Goal: Register for event/course

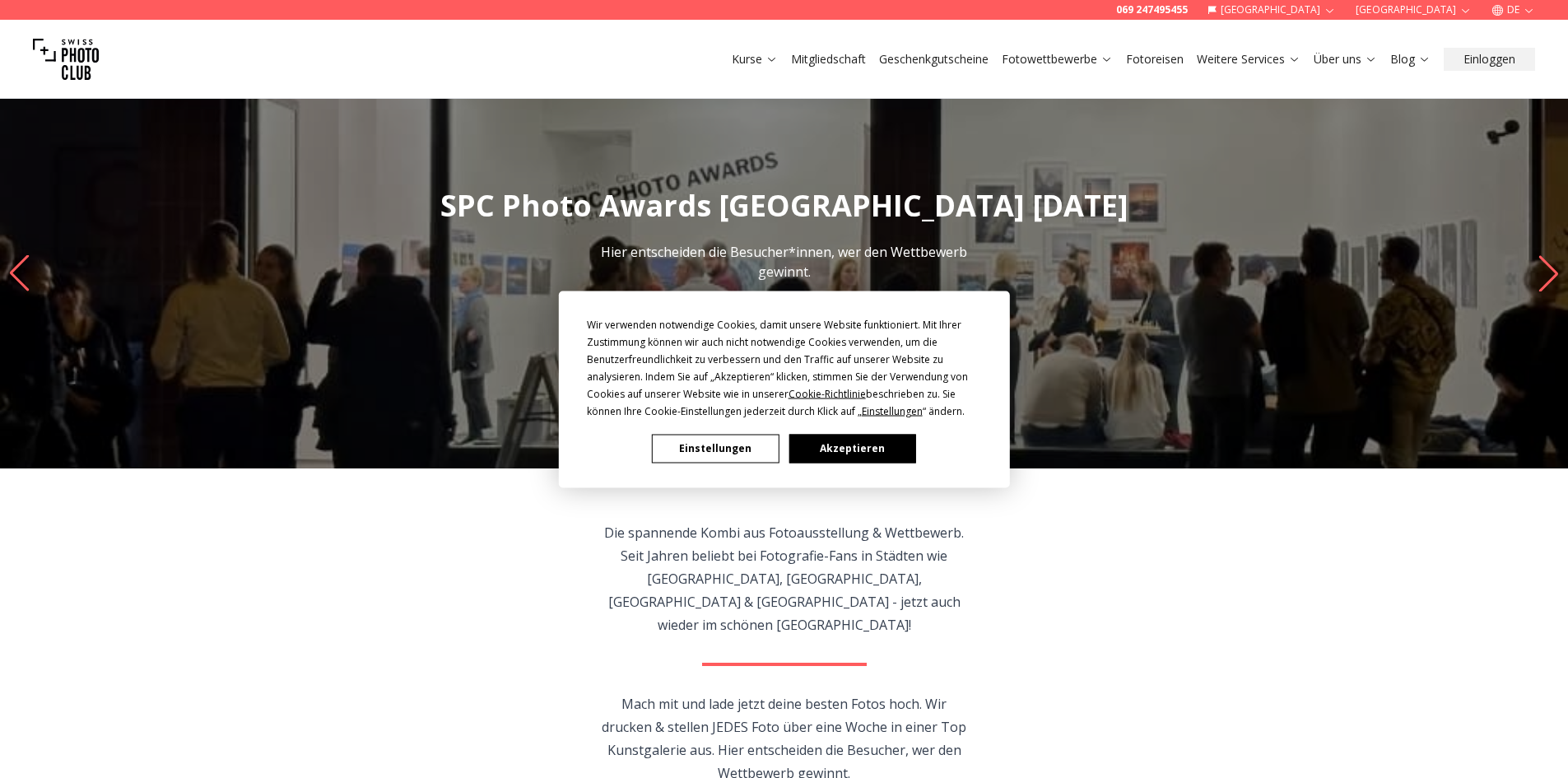
click at [869, 454] on button "Akzeptieren" at bounding box center [851, 448] width 127 height 29
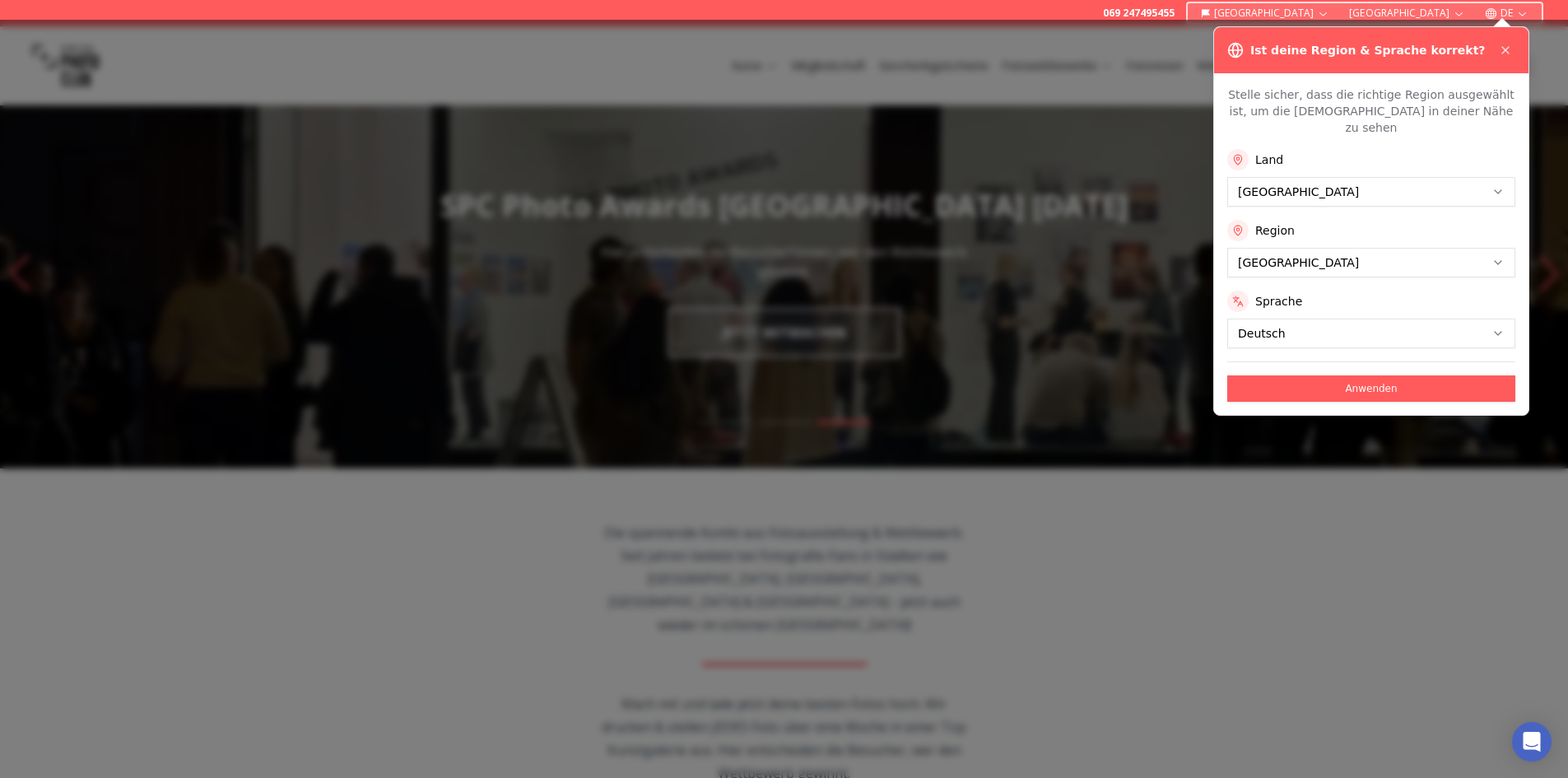
click at [1371, 376] on button "Anwenden" at bounding box center [1371, 388] width 288 height 26
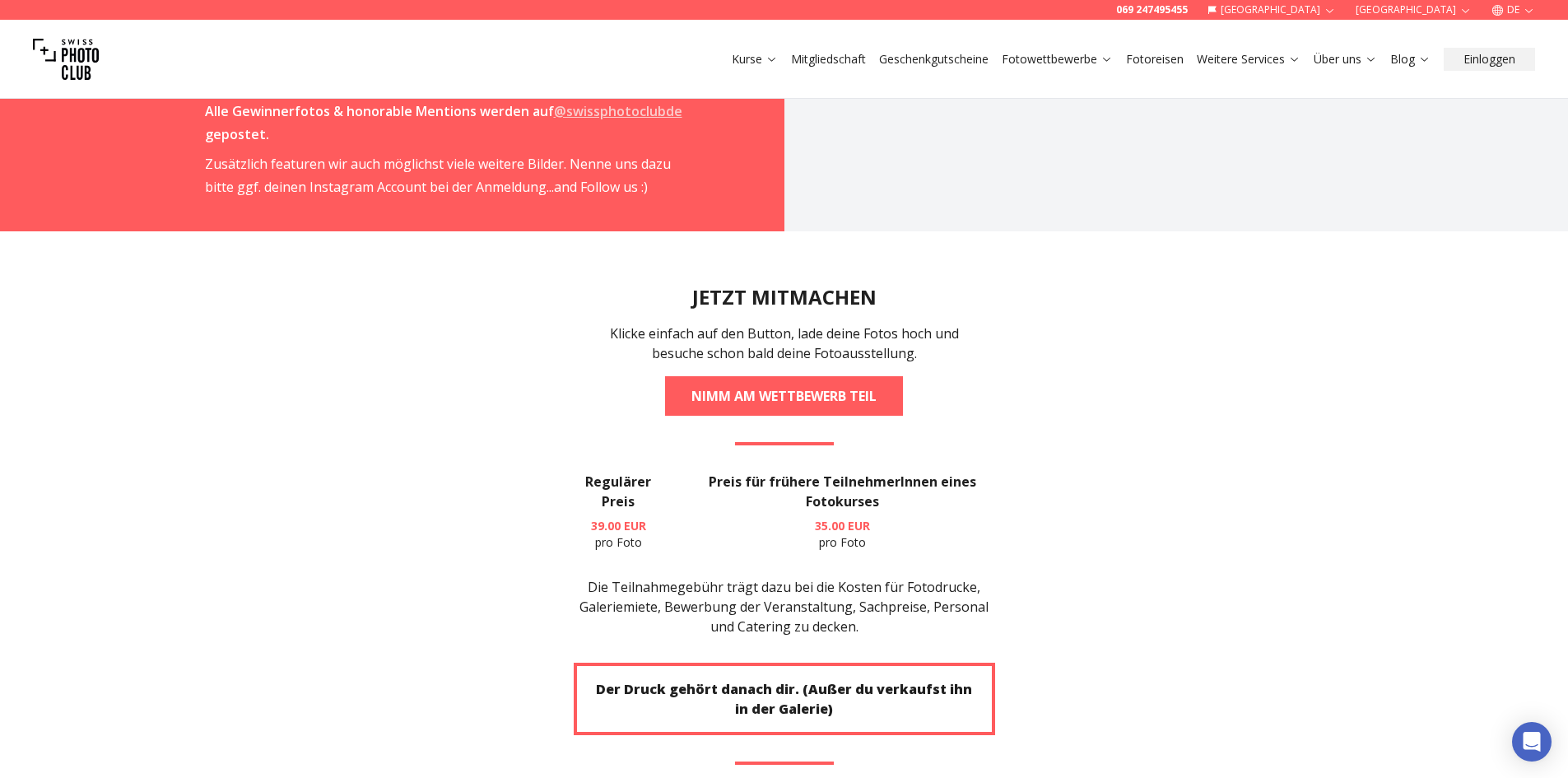
scroll to position [3128, 0]
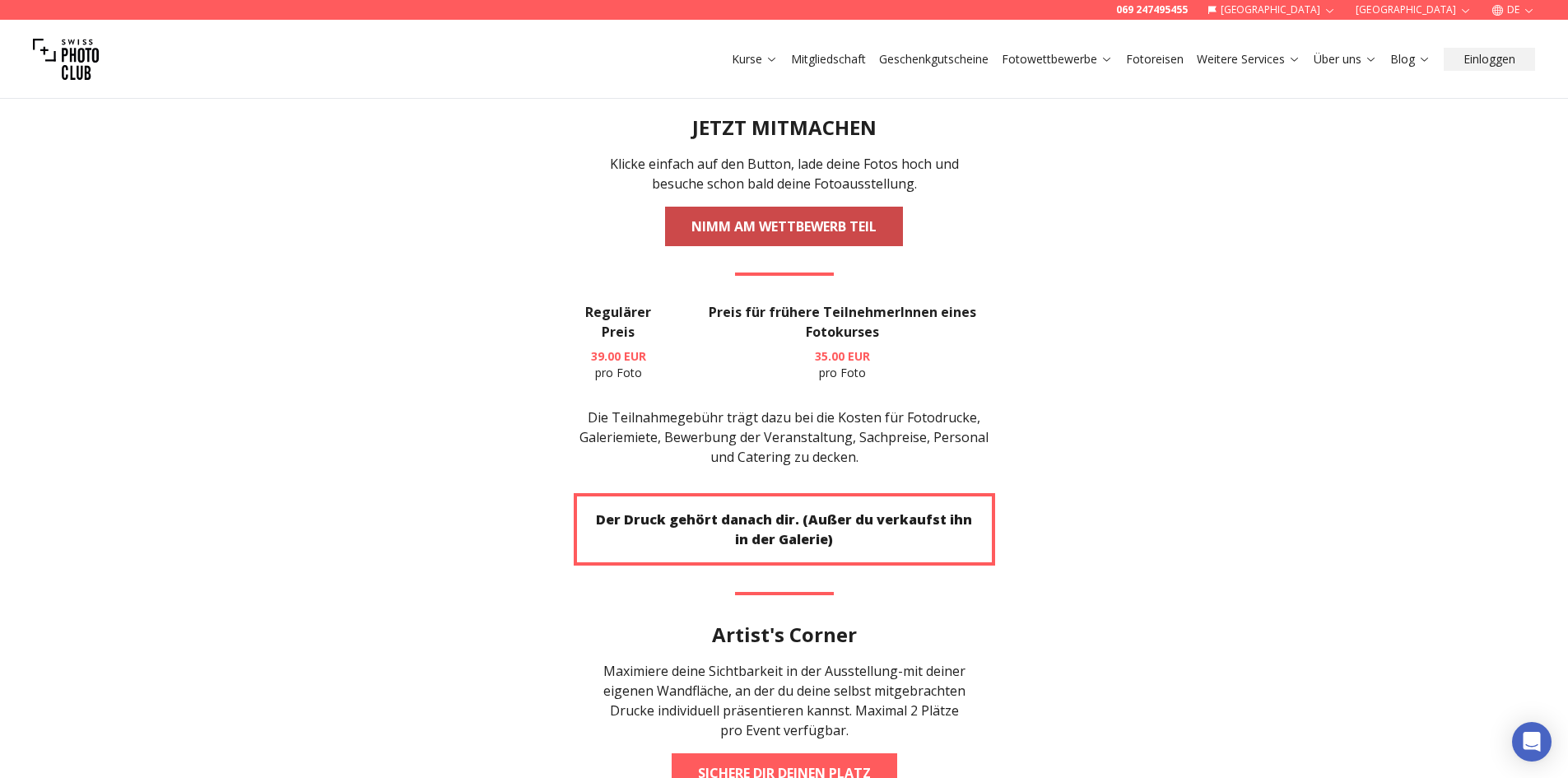
click at [764, 206] on link "NIMM AM WETTBEWERB TEIL" at bounding box center [784, 226] width 238 height 39
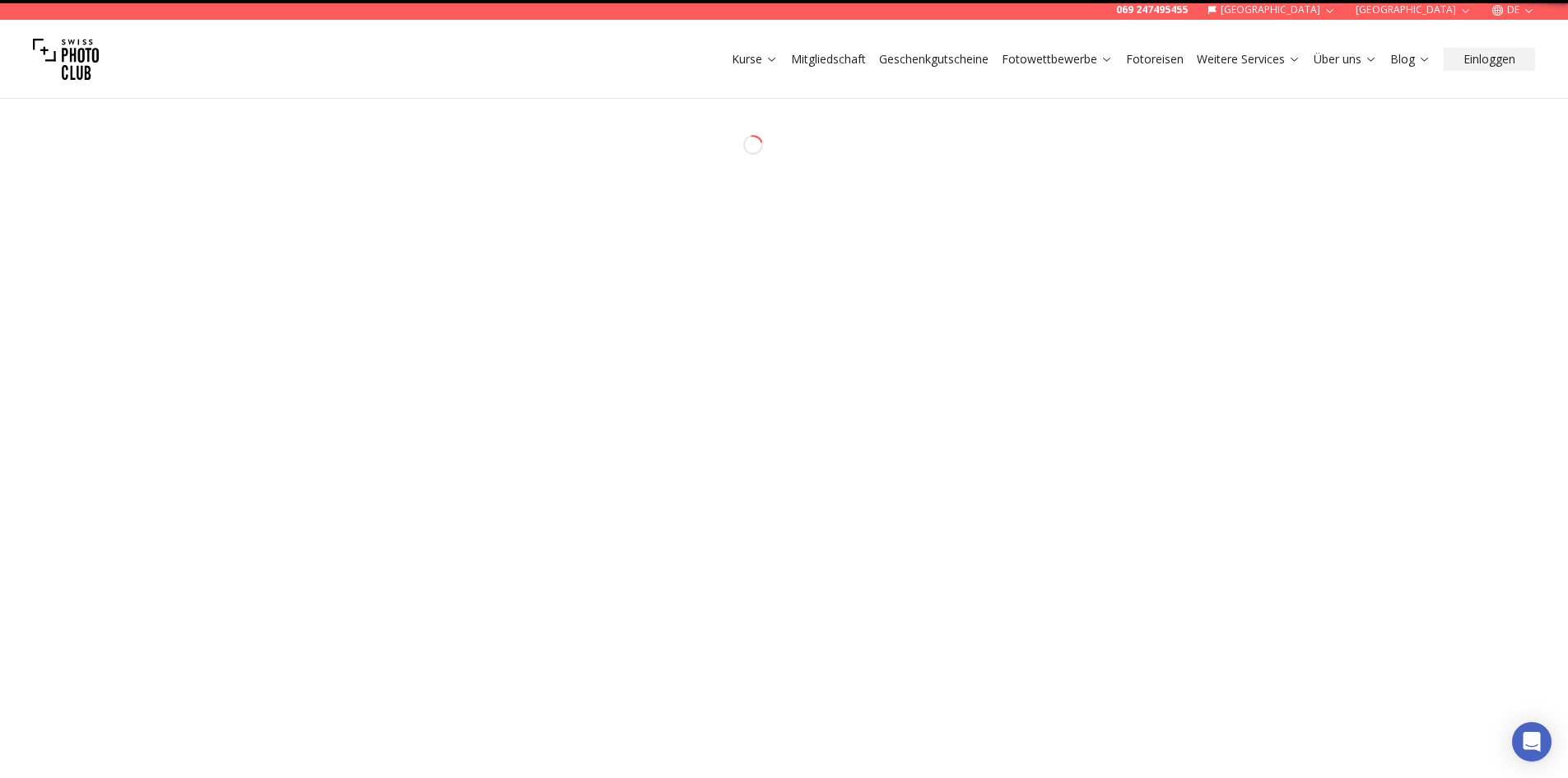
select select "*******"
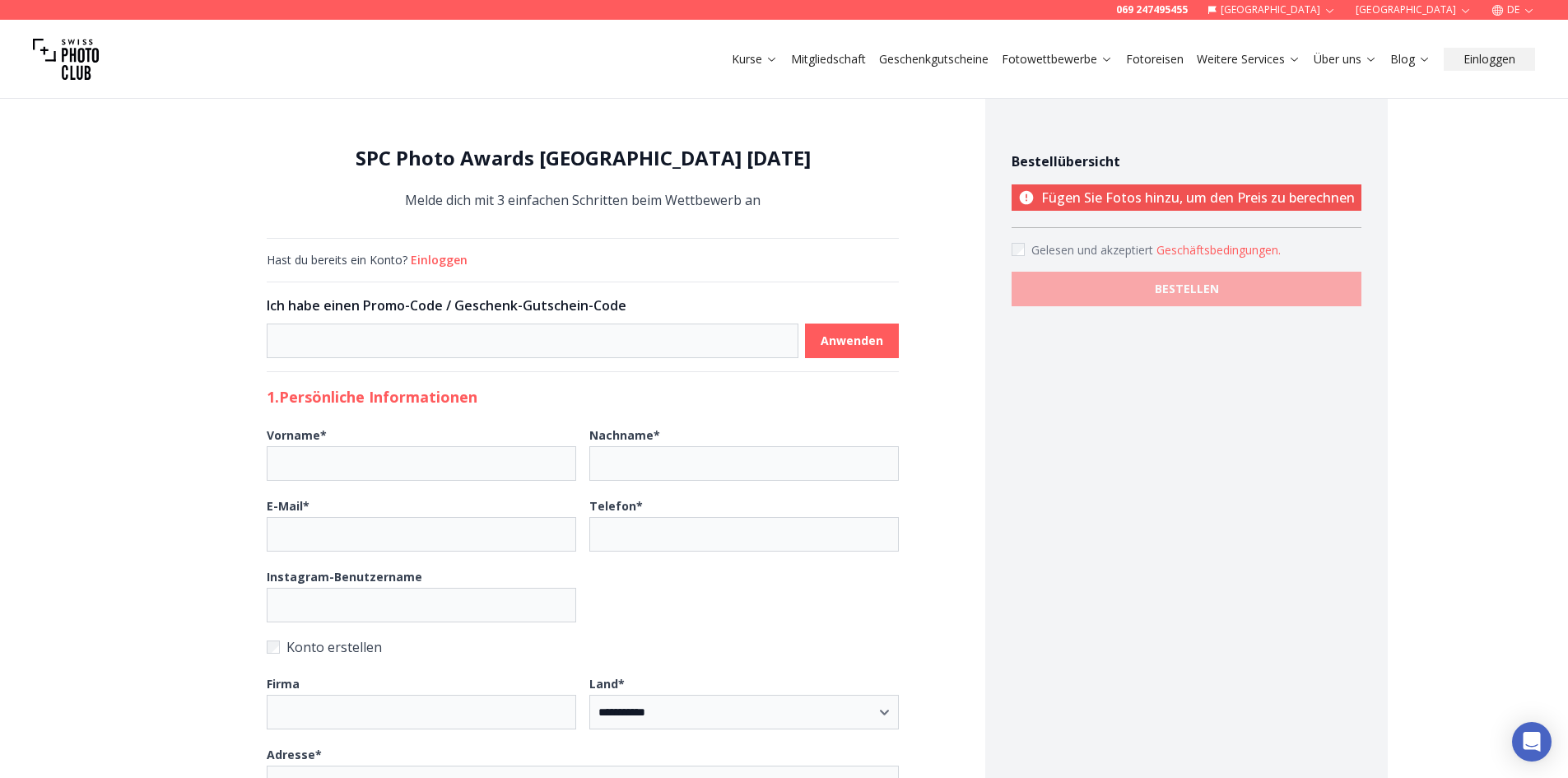
click at [1024, 248] on label "Gelesen und akzeptiert Geschäftsbedingungen ." at bounding box center [1186, 250] width 349 height 18
click at [838, 65] on link "Mitgliedschaft" at bounding box center [828, 60] width 75 height 17
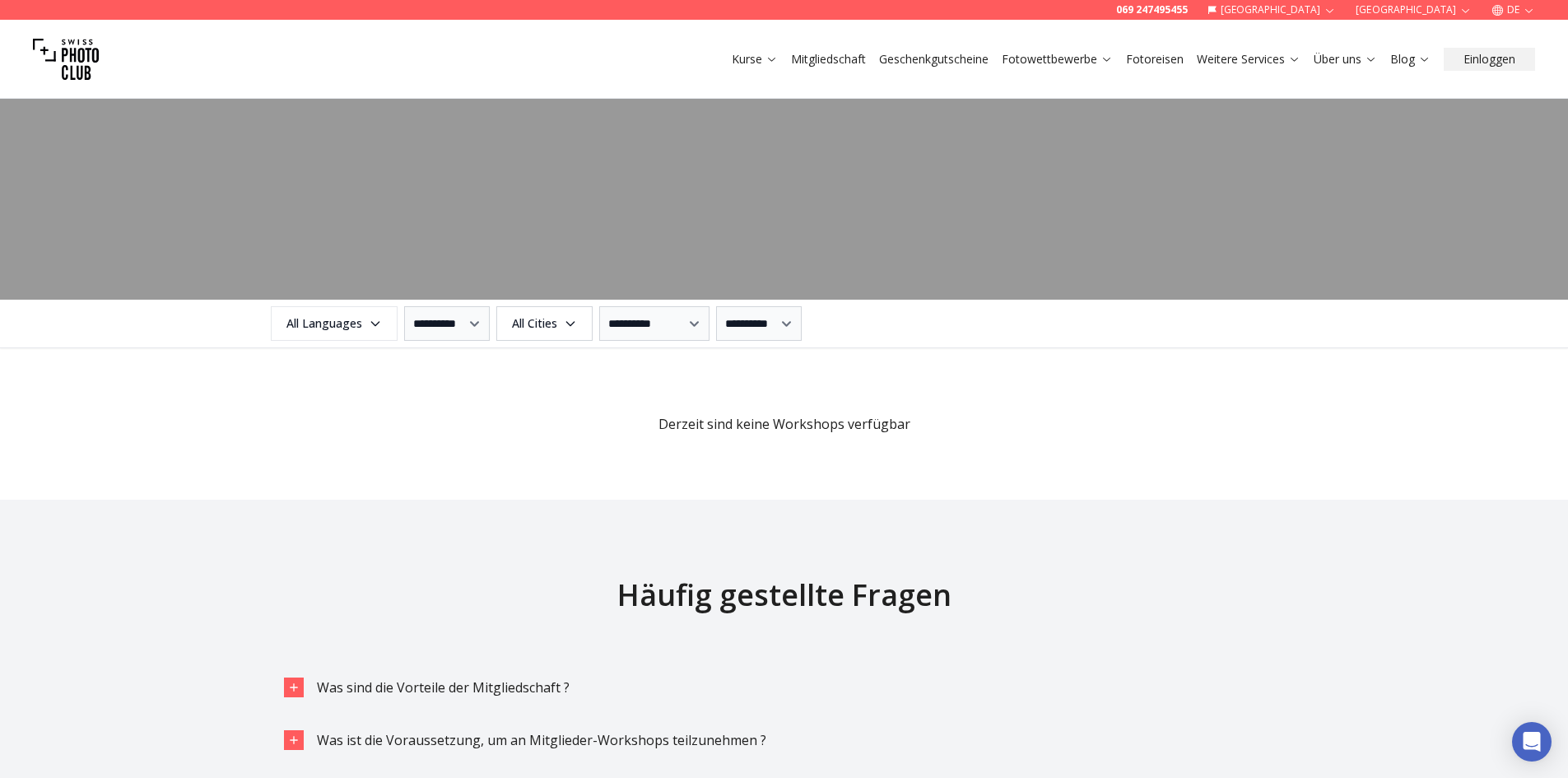
scroll to position [1811, 0]
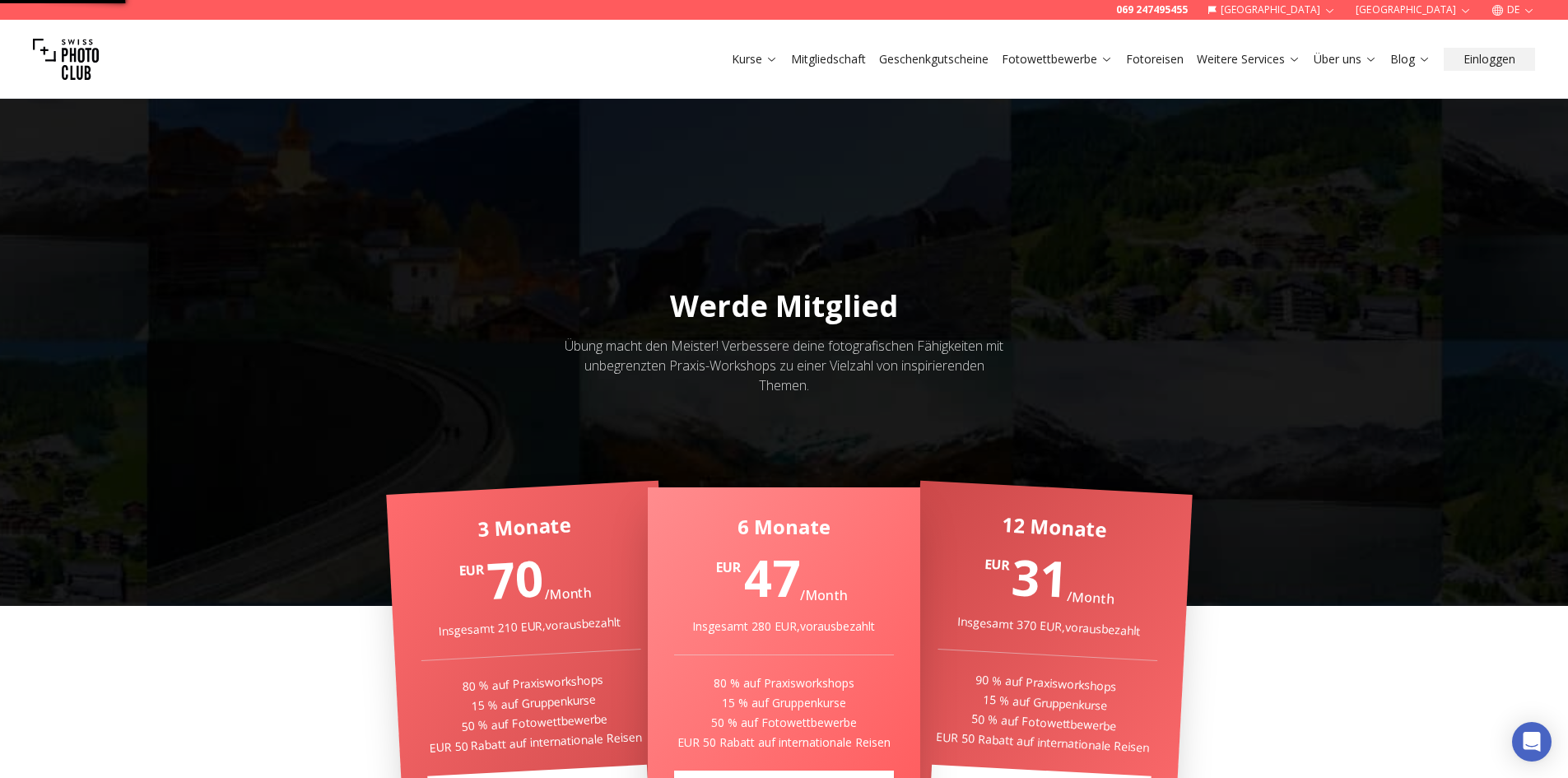
select select "*******"
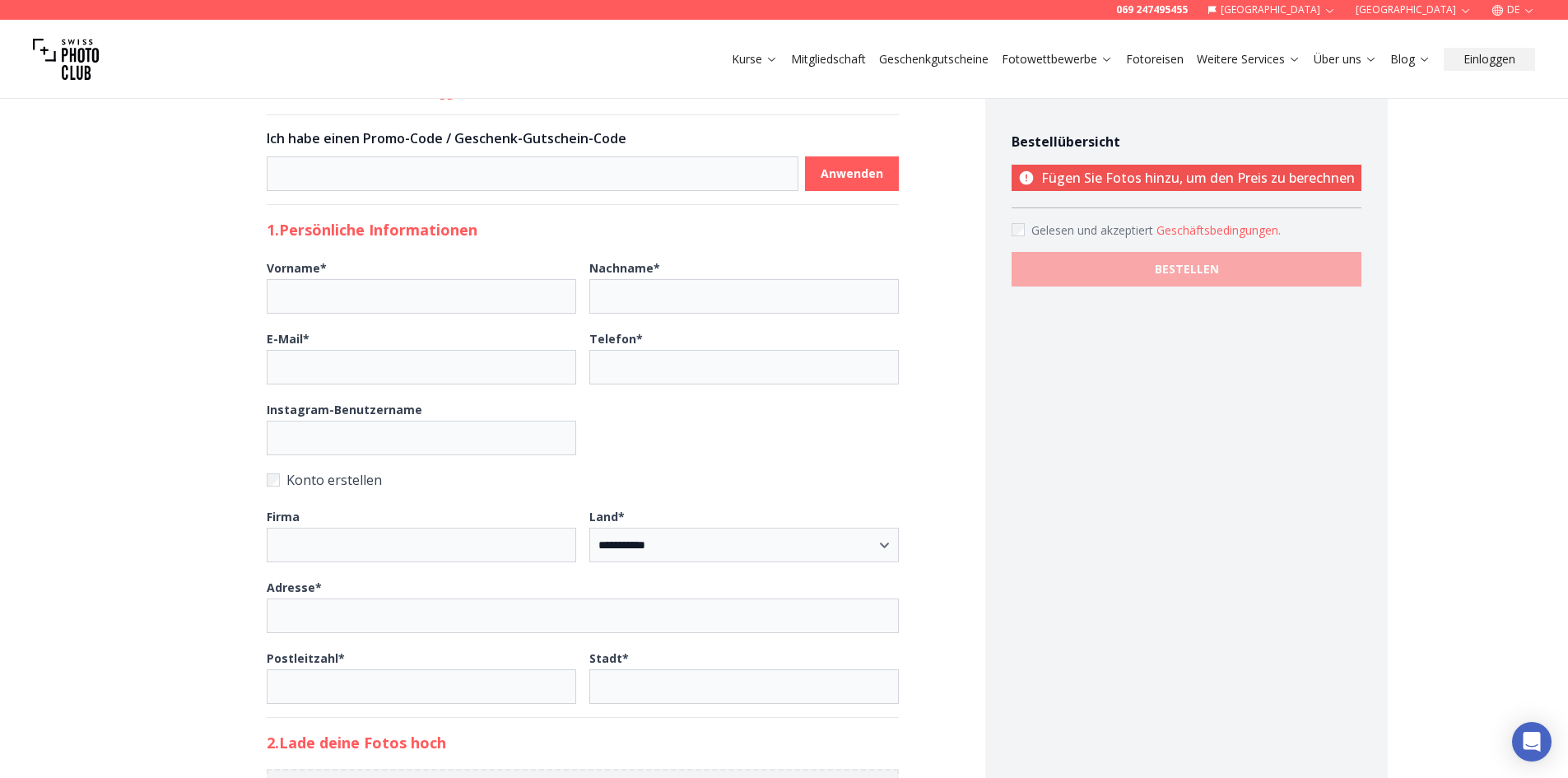
scroll to position [412, 0]
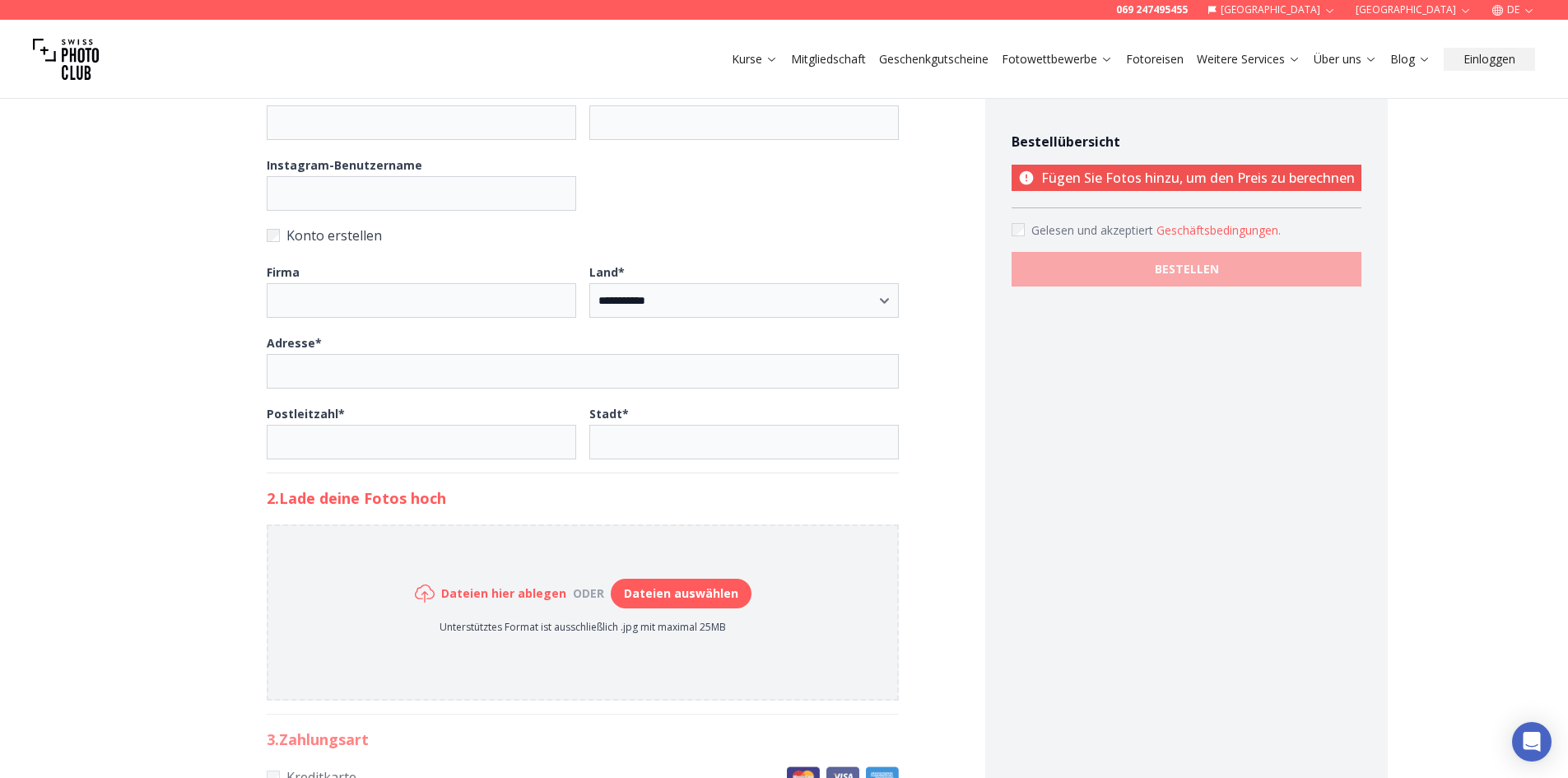
click at [687, 594] on button "Dateien auswählen" at bounding box center [681, 593] width 141 height 29
